Goal: Task Accomplishment & Management: Manage account settings

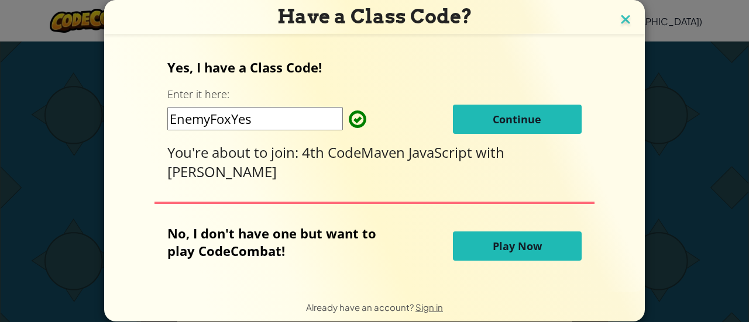
click at [619, 23] on img at bounding box center [625, 21] width 15 height 18
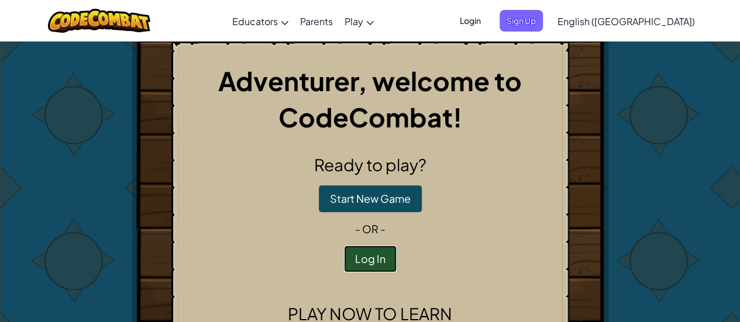
click at [376, 262] on button "Log In" at bounding box center [370, 259] width 53 height 27
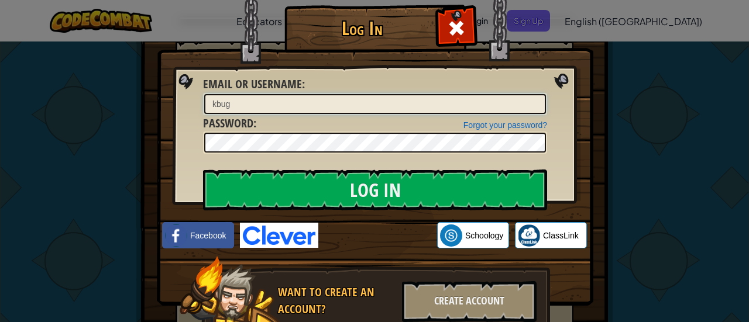
type input "Kbug5785"
click at [203, 170] on input "Log In" at bounding box center [375, 190] width 344 height 41
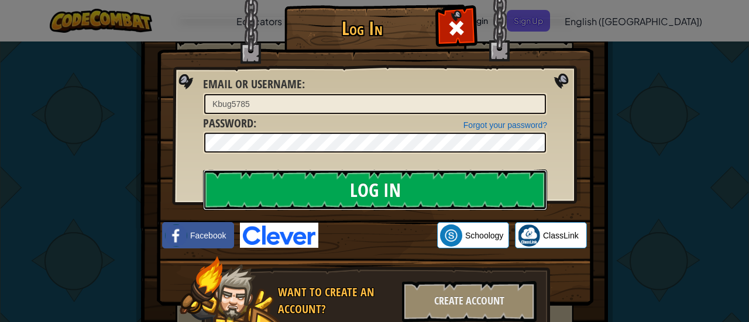
click at [300, 177] on input "Log In" at bounding box center [375, 190] width 344 height 41
